Goal: Information Seeking & Learning: Learn about a topic

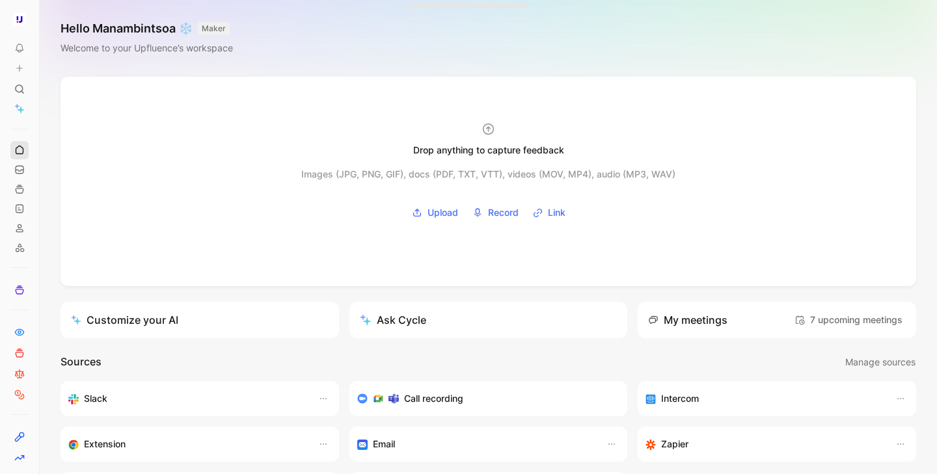
click at [20, 148] on icon at bounding box center [19, 150] width 10 height 10
click at [41, 27] on button at bounding box center [43, 19] width 18 height 18
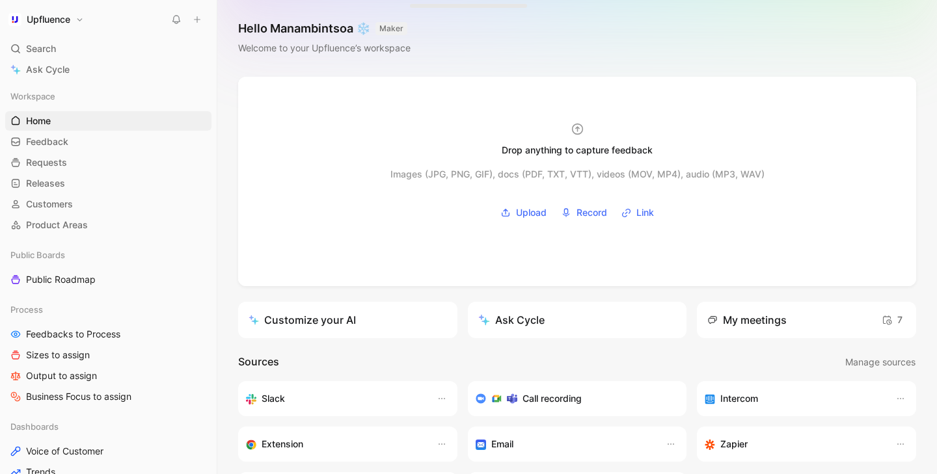
click at [215, 21] on icon at bounding box center [216, 19] width 10 height 10
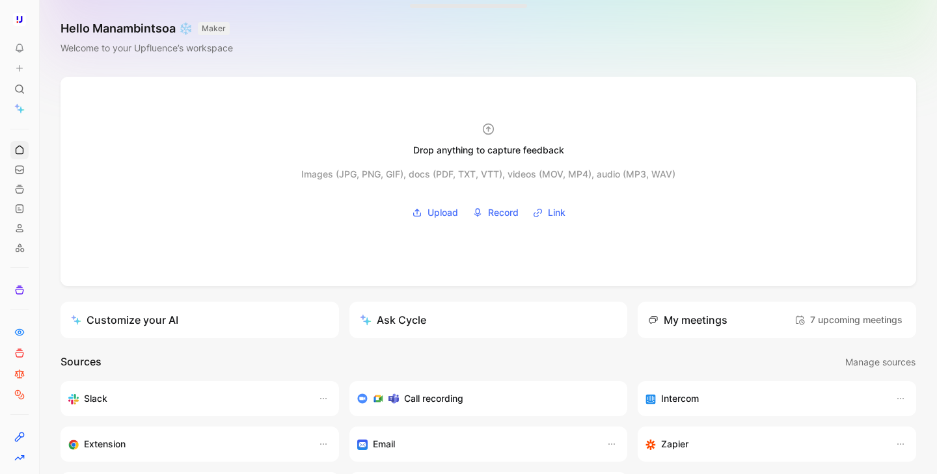
click at [42, 17] on icon at bounding box center [43, 19] width 10 height 10
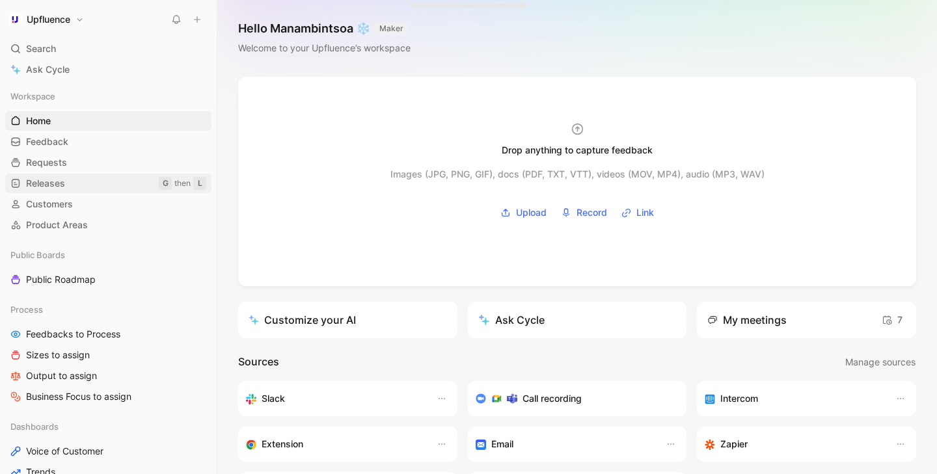
click at [92, 180] on link "Releases G then L" at bounding box center [108, 184] width 206 height 20
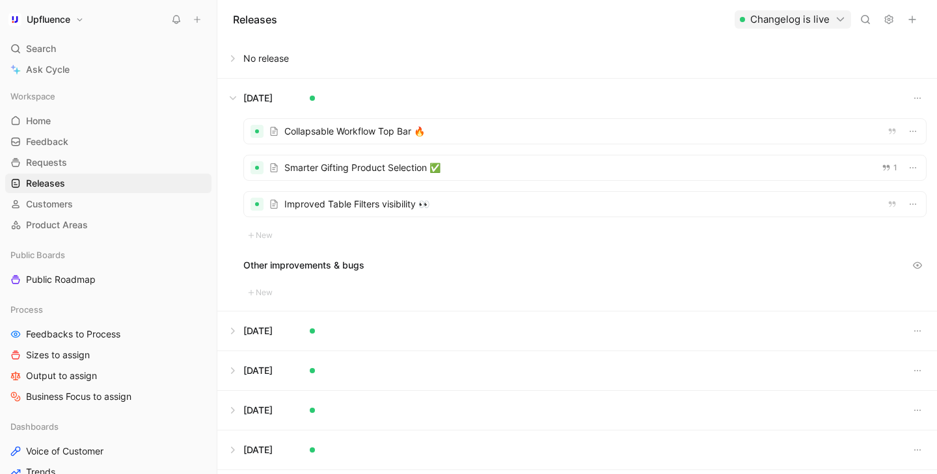
click at [236, 103] on button at bounding box center [577, 98] width 718 height 39
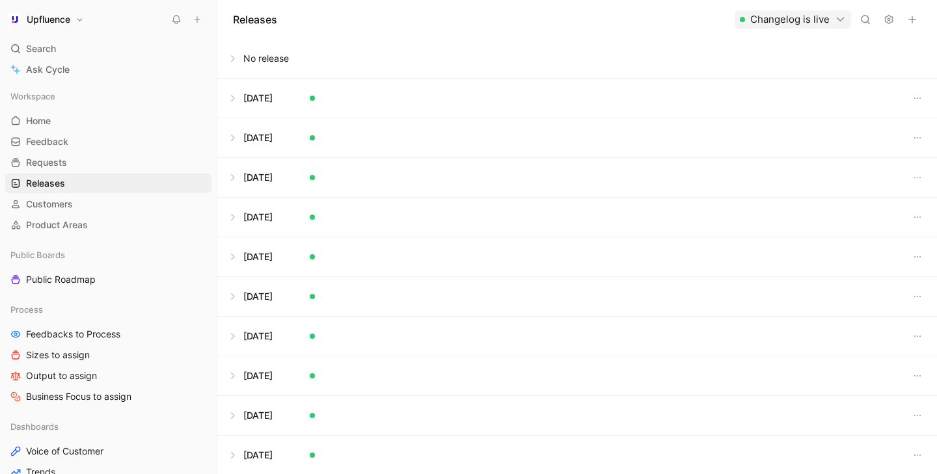
click at [233, 135] on button at bounding box center [577, 137] width 718 height 39
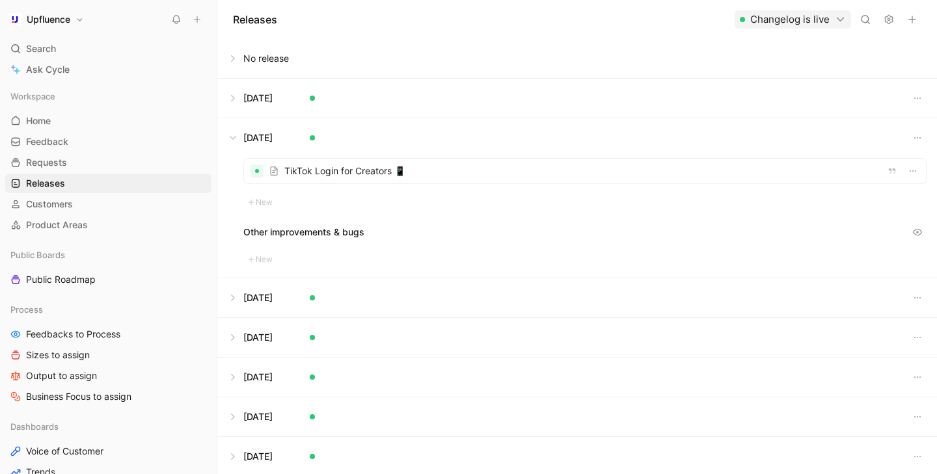
click at [233, 135] on button at bounding box center [577, 137] width 718 height 39
